Goal: Task Accomplishment & Management: Manage account settings

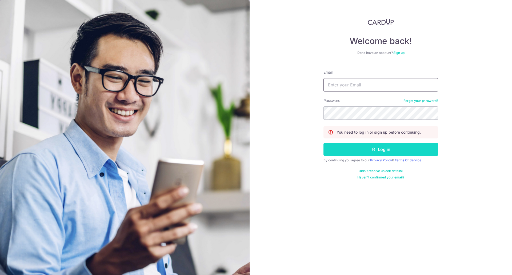
type input "DARRYLTOMA@GMAIL.COM"
click at [347, 151] on button "Log in" at bounding box center [380, 149] width 115 height 13
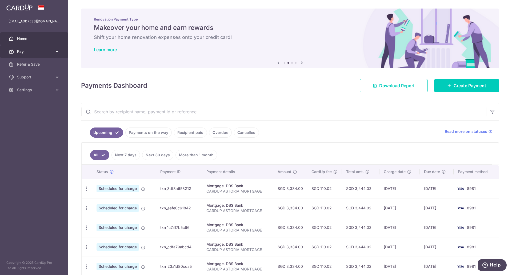
click at [54, 54] on link "Pay" at bounding box center [34, 51] width 68 height 13
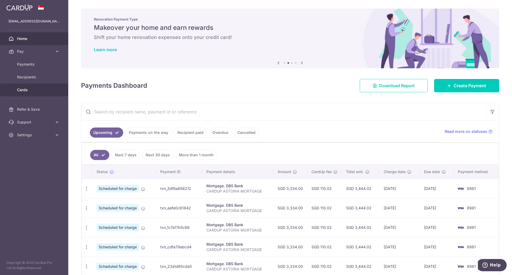
click at [29, 87] on span "Cards" at bounding box center [34, 89] width 35 height 5
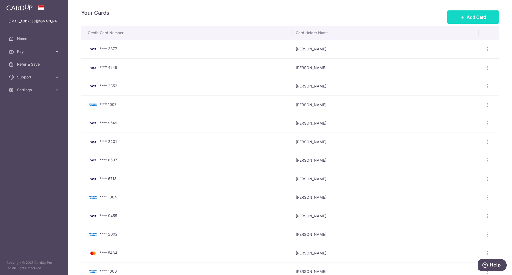
click at [462, 18] on button "Add Card" at bounding box center [473, 16] width 52 height 13
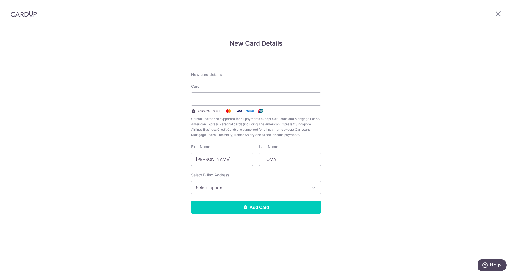
drag, startPoint x: 244, startPoint y: 182, endPoint x: 244, endPoint y: 185, distance: 3.5
click at [244, 182] on button "Select option" at bounding box center [256, 187] width 130 height 13
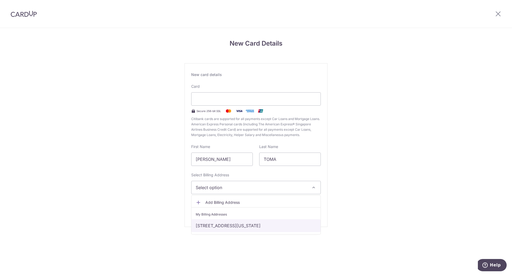
click at [225, 224] on link "45-551 Pilipaa St, Kaneohe, Hawaii, United States-96744" at bounding box center [255, 225] width 129 height 13
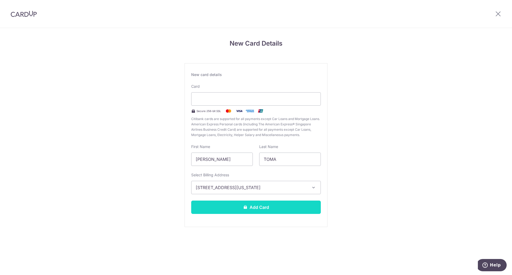
click at [238, 209] on button "Add Card" at bounding box center [256, 207] width 130 height 13
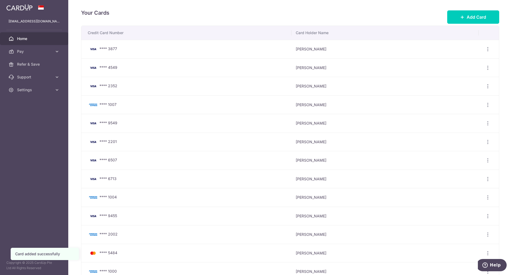
click at [27, 35] on link "Home" at bounding box center [34, 38] width 68 height 13
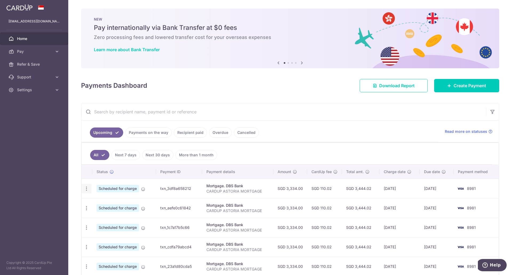
click at [89, 188] on div "Update payment Cancel payment Upload doc" at bounding box center [87, 189] width 10 height 10
click at [88, 189] on icon "button" at bounding box center [87, 189] width 6 height 6
click at [101, 203] on span "Update payment" at bounding box center [115, 203] width 36 height 6
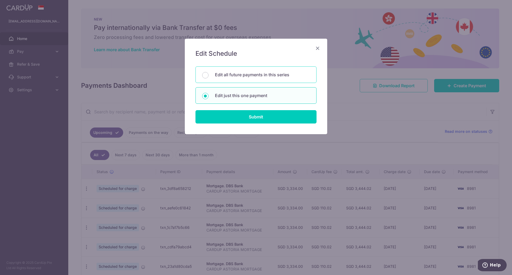
click at [254, 75] on p "Edit all future payments in this series" at bounding box center [262, 74] width 95 height 6
click at [209, 75] on input "Edit all future payments in this series" at bounding box center [205, 75] width 6 height 6
radio input "true"
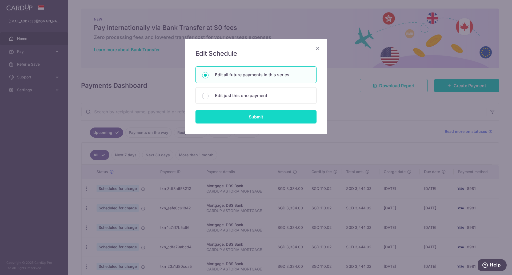
click at [249, 117] on input "Submit" at bounding box center [255, 116] width 121 height 13
radio input "true"
type input "3,334.00"
type input "CARDUP ASTORIA MORTGAGE"
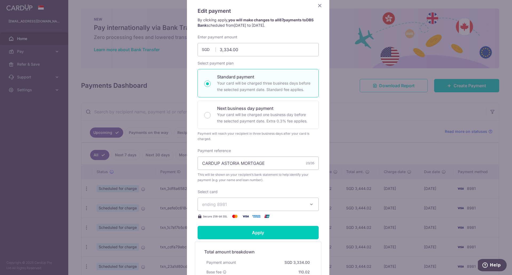
scroll to position [53, 0]
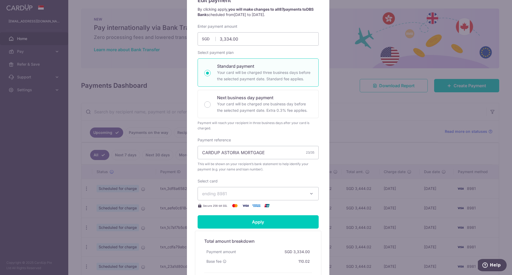
click at [254, 193] on span "ending 8981" at bounding box center [253, 193] width 102 height 6
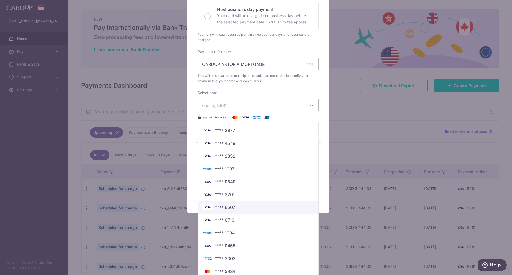
scroll to position [198, 0]
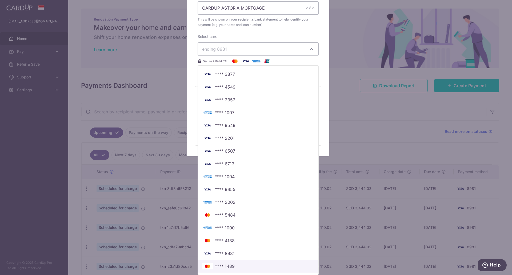
click at [225, 264] on span "**** 1489" at bounding box center [225, 266] width 20 height 6
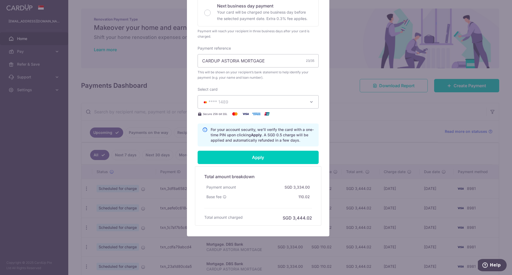
scroll to position [118, 0]
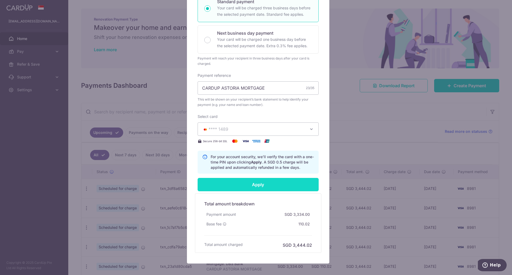
click at [250, 181] on input "Apply" at bounding box center [258, 184] width 121 height 13
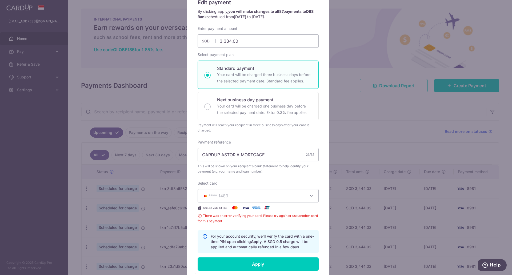
scroll to position [0, 0]
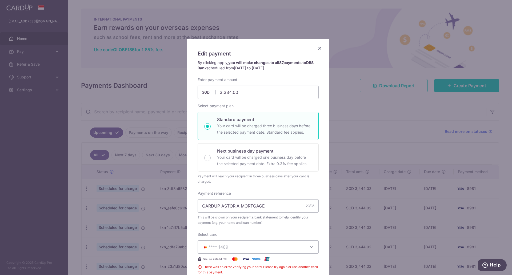
click at [319, 47] on icon "Close" at bounding box center [320, 48] width 6 height 7
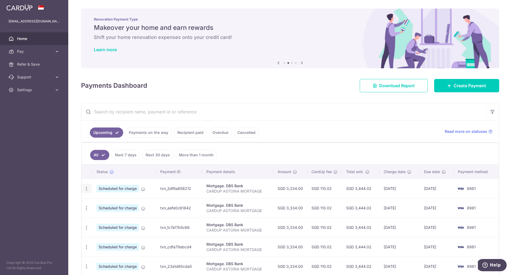
click at [85, 187] on icon "button" at bounding box center [87, 189] width 6 height 6
click at [103, 203] on span "Update payment" at bounding box center [115, 203] width 36 height 6
radio input "true"
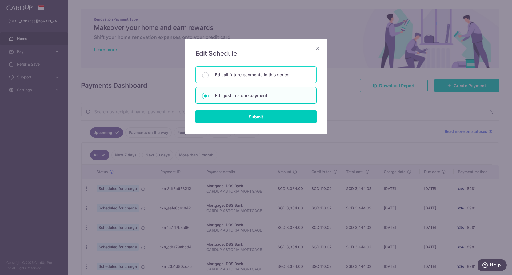
click at [252, 78] on div "Edit all future payments in this series" at bounding box center [255, 74] width 121 height 17
radio input "true"
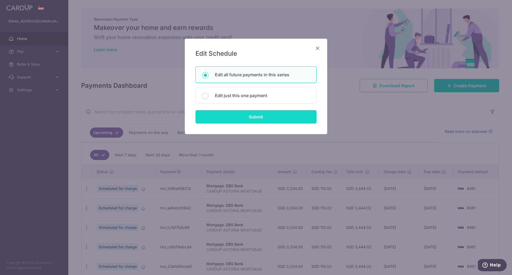
click at [250, 115] on input "Submit" at bounding box center [255, 116] width 121 height 13
radio input "true"
type input "3,334.00"
type input "CARDUP ASTORIA MORTGAGE"
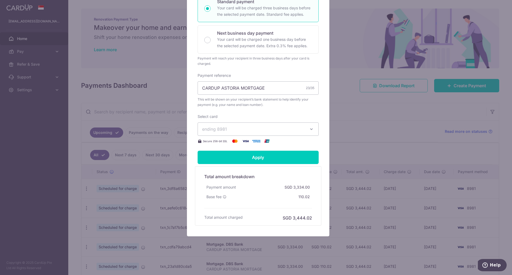
click at [241, 129] on span "ending 8981" at bounding box center [253, 129] width 102 height 6
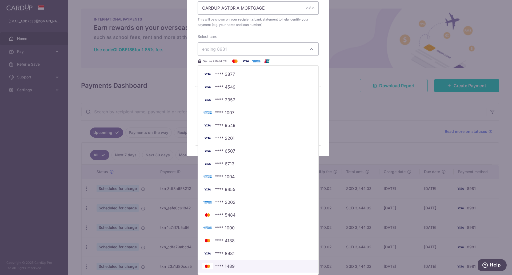
click at [228, 265] on span "**** 1489" at bounding box center [225, 266] width 20 height 6
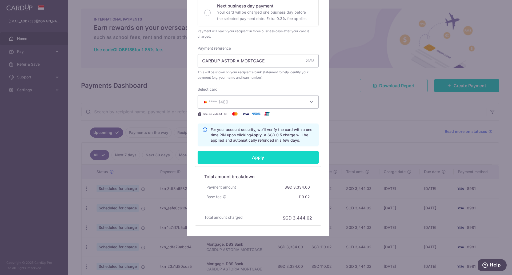
scroll to position [118, 0]
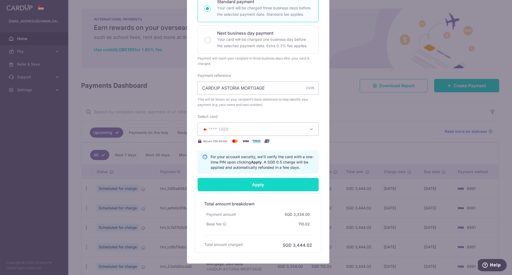
click at [246, 180] on input "Apply" at bounding box center [258, 184] width 121 height 13
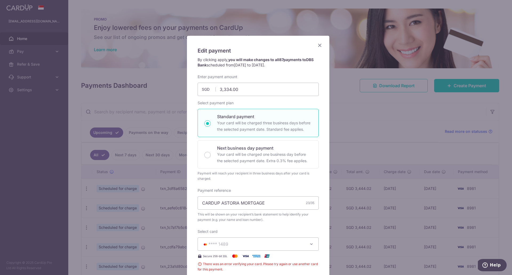
scroll to position [0, 0]
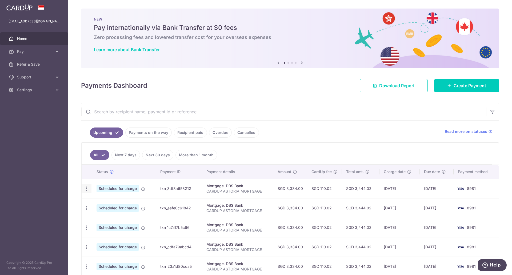
click at [88, 190] on icon "button" at bounding box center [87, 189] width 6 height 6
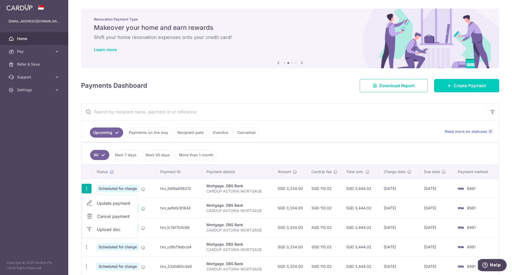
click at [108, 204] on span "Update payment" at bounding box center [115, 203] width 36 height 6
radio input "true"
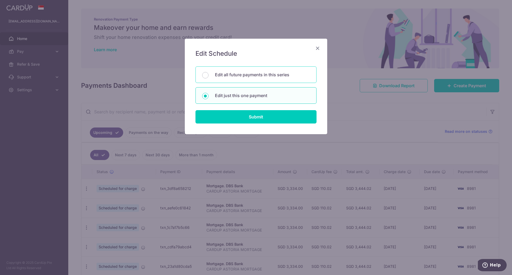
click at [232, 78] on div "Edit all future payments in this series" at bounding box center [255, 74] width 121 height 17
radio input "true"
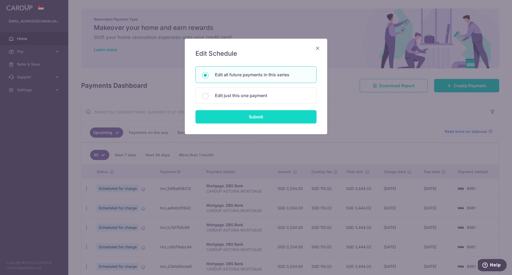
click at [232, 110] on input "Submit" at bounding box center [255, 116] width 121 height 13
radio input "true"
type input "3,334.00"
type input "CARDUP ASTORIA MORTGAGE"
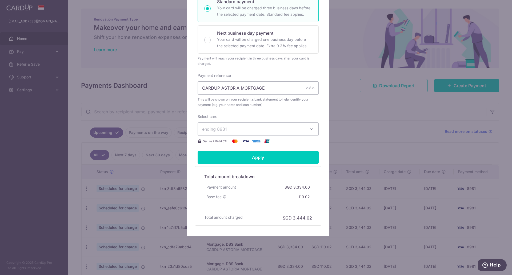
click at [239, 132] on span "ending 8981" at bounding box center [253, 129] width 102 height 6
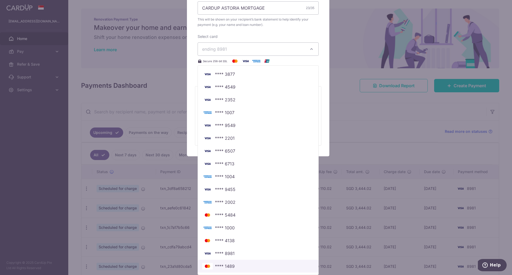
click at [225, 266] on span "**** 1489" at bounding box center [225, 266] width 20 height 6
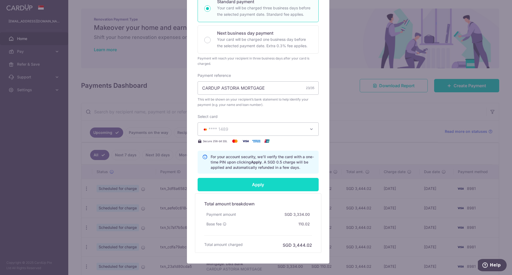
click at [246, 186] on input "Apply" at bounding box center [258, 184] width 121 height 13
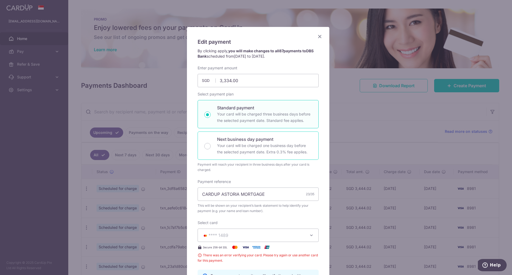
scroll to position [0, 0]
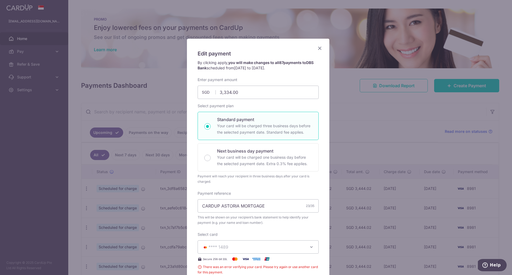
click at [318, 49] on icon "Close" at bounding box center [320, 48] width 6 height 7
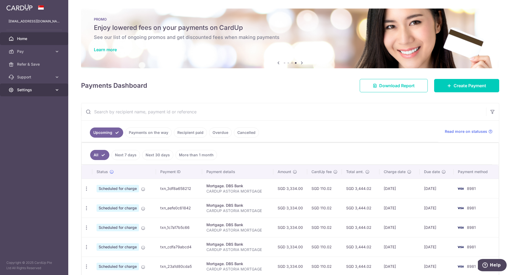
click at [53, 91] on link "Settings" at bounding box center [34, 89] width 68 height 13
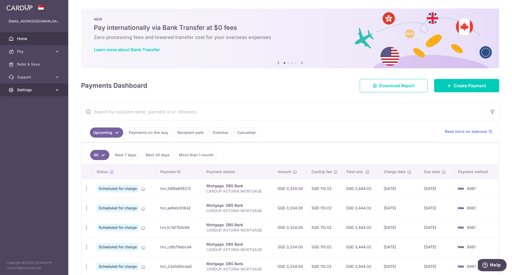
click at [35, 89] on span "Settings" at bounding box center [34, 89] width 35 height 5
click at [27, 114] on span "Logout" at bounding box center [34, 115] width 35 height 5
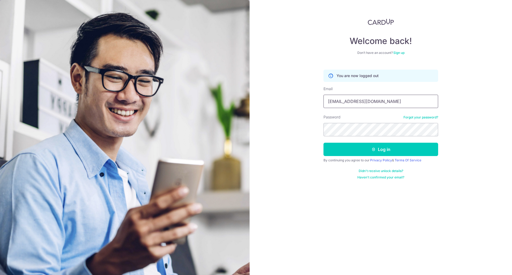
click at [368, 104] on input "[EMAIL_ADDRESS][DOMAIN_NAME]" at bounding box center [380, 101] width 115 height 13
type input "[EMAIL_ADDRESS][DOMAIN_NAME]"
click at [354, 150] on button "Log in" at bounding box center [380, 149] width 115 height 13
